Goal: Complete application form

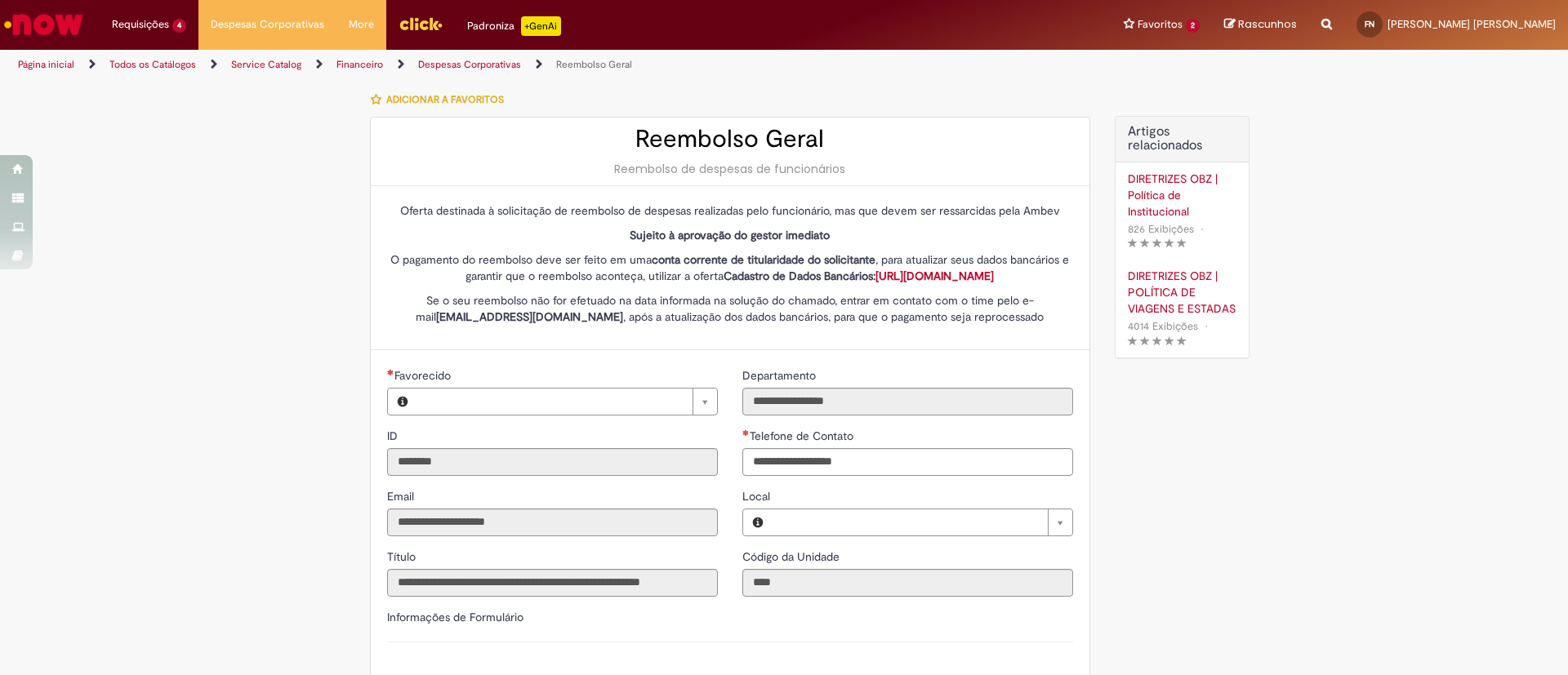
type input "**********"
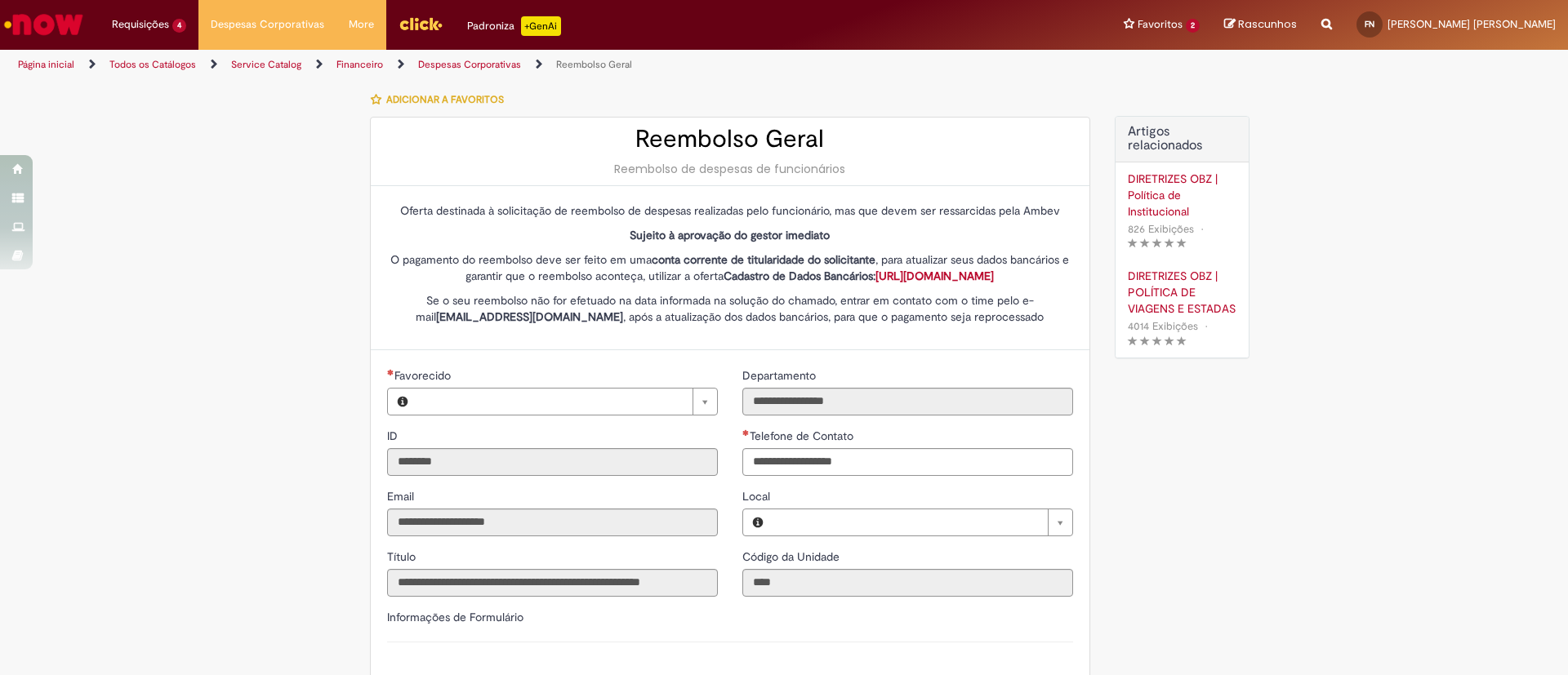
type input "**********"
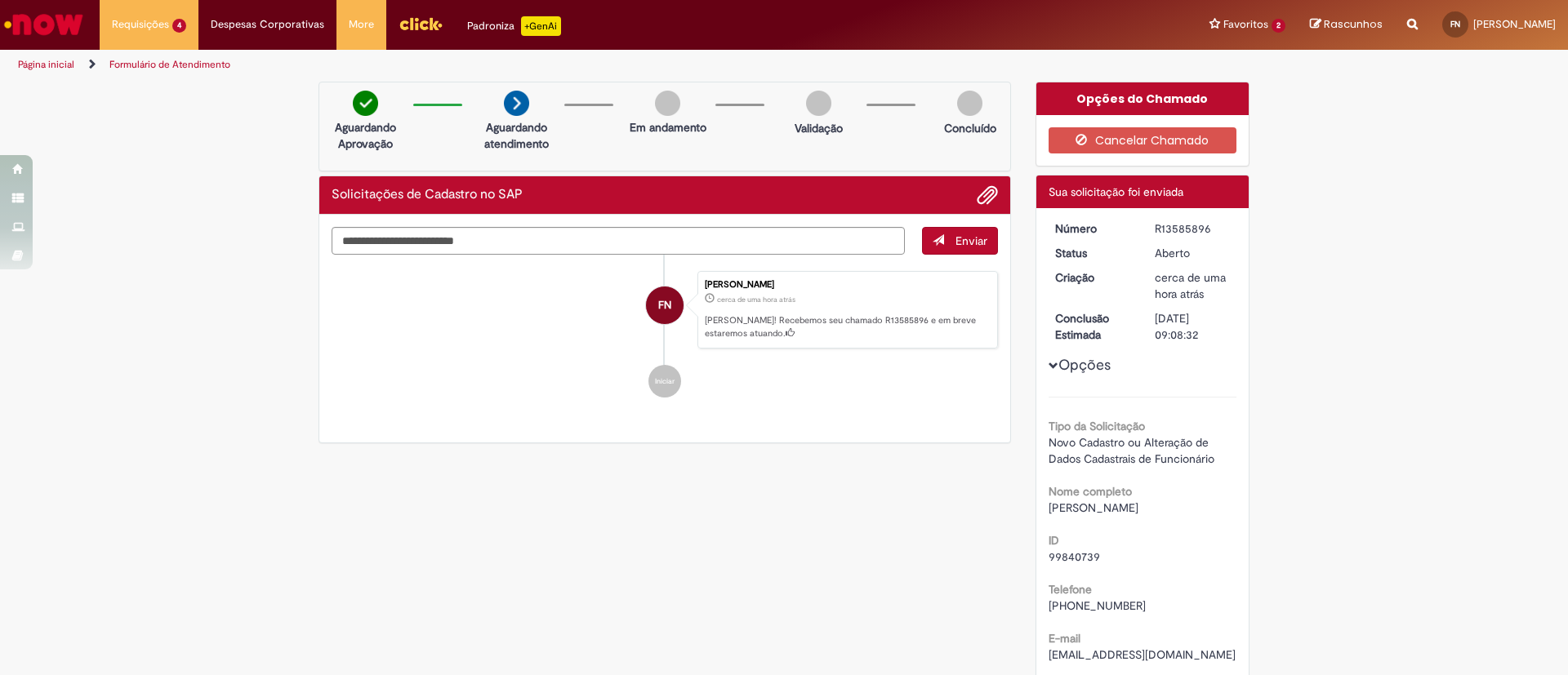
scroll to position [137, 0]
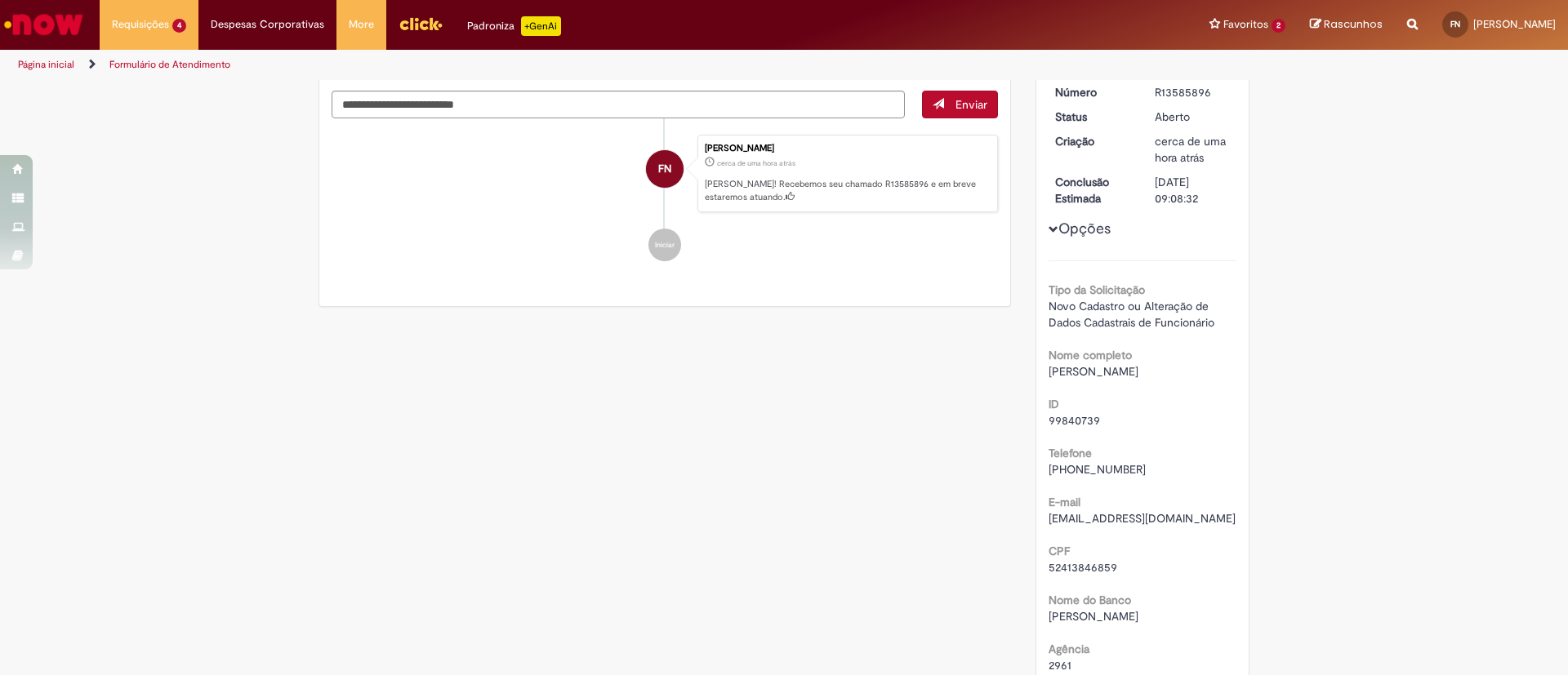
click at [957, 670] on div "Verificar Código de Barras Aguardando Aprovação Aguardando atendimento Em andam…" at bounding box center [784, 572] width 955 height 1256
